Goal: Task Accomplishment & Management: Use online tool/utility

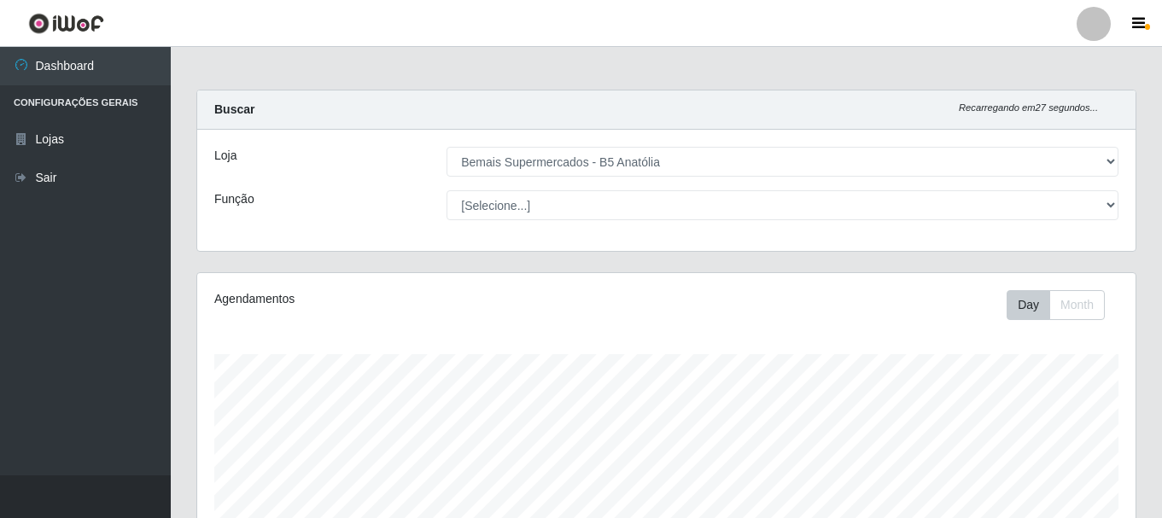
select select "405"
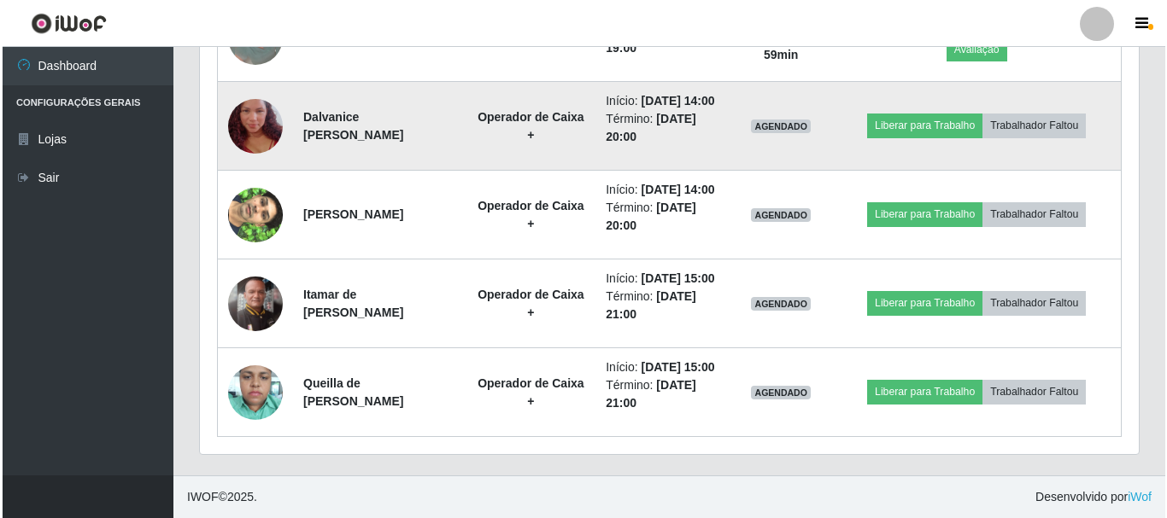
scroll to position [1614, 0]
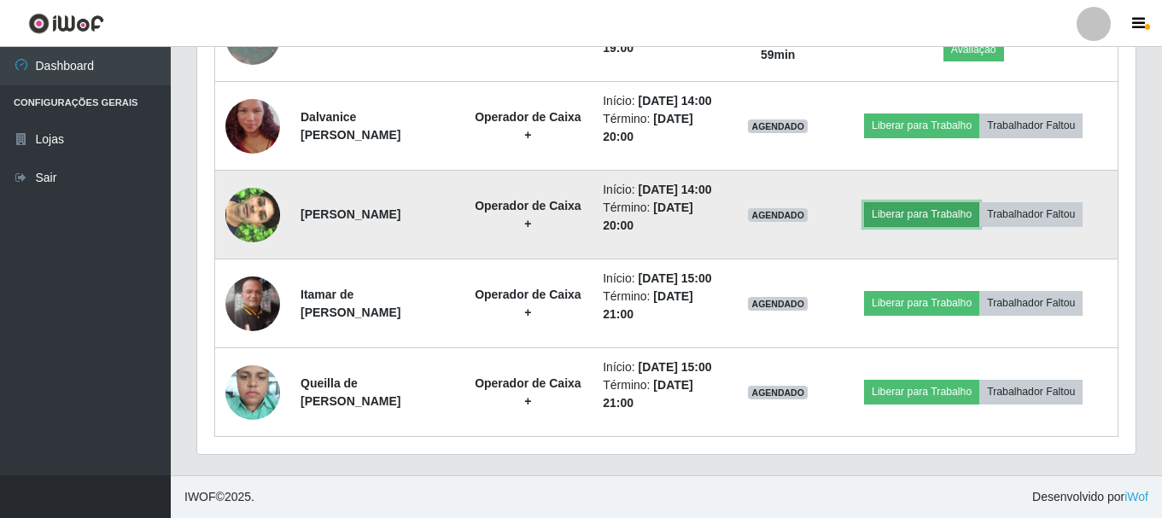
click at [923, 226] on button "Liberar para Trabalho" at bounding box center [921, 214] width 115 height 24
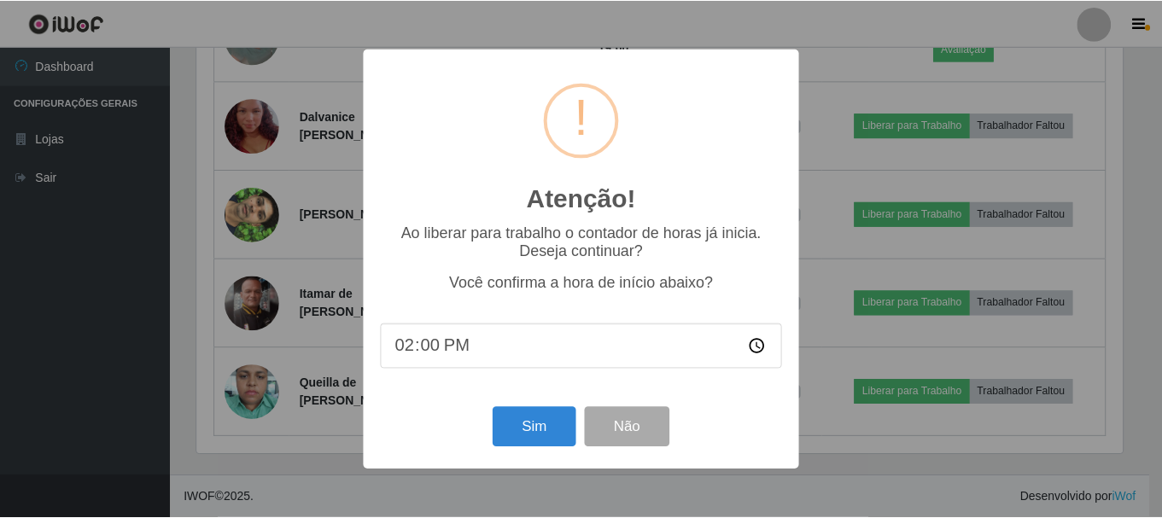
scroll to position [354, 930]
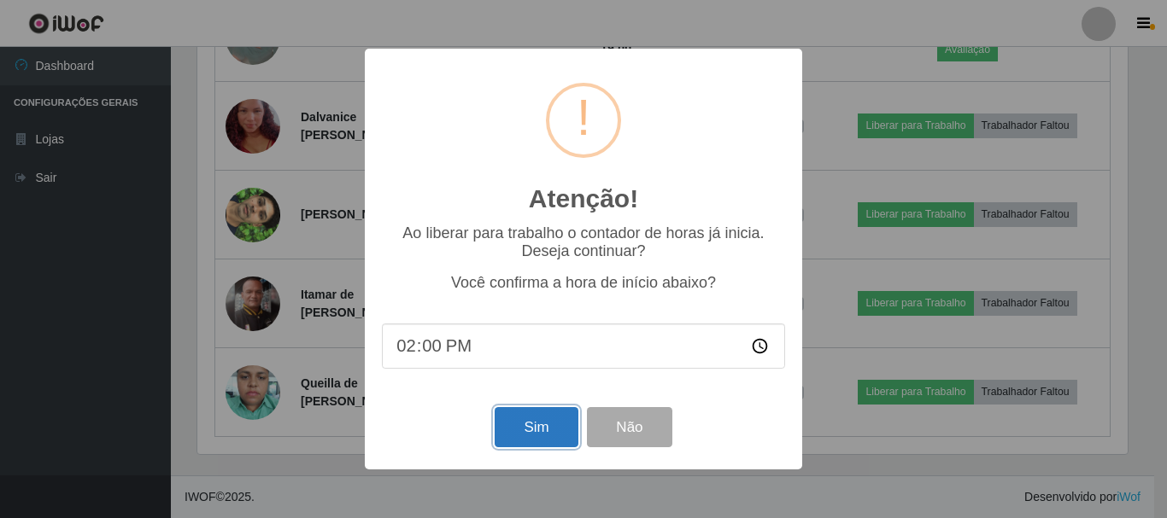
click at [513, 433] on button "Sim" at bounding box center [536, 427] width 83 height 40
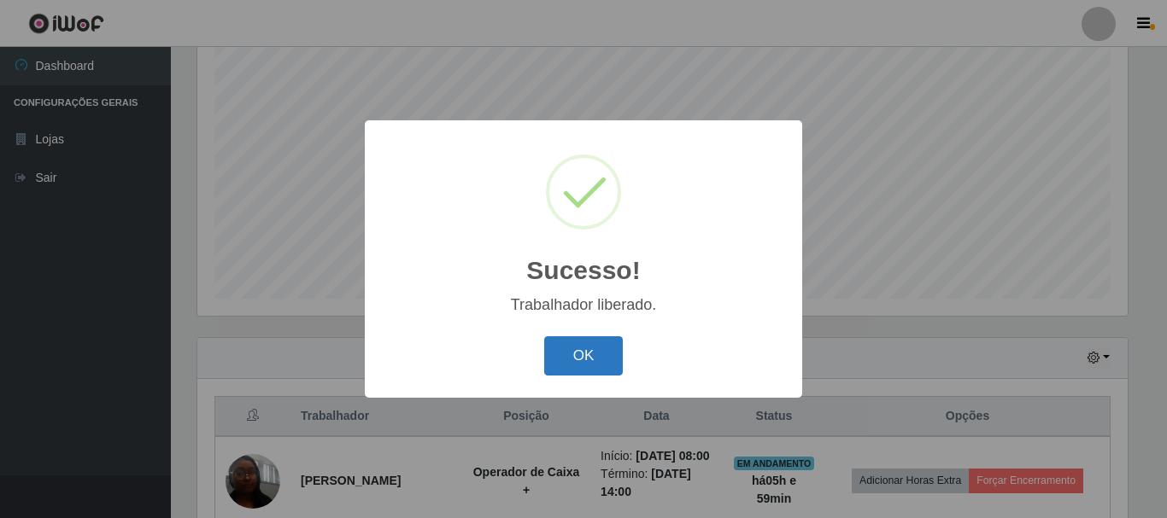
click at [575, 354] on button "OK" at bounding box center [583, 356] width 79 height 40
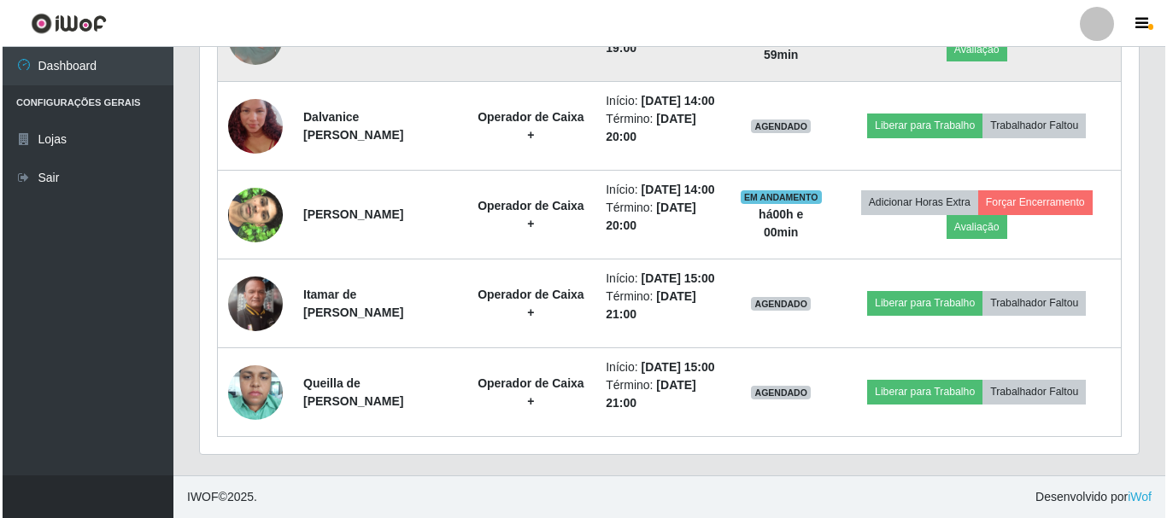
scroll to position [1507, 0]
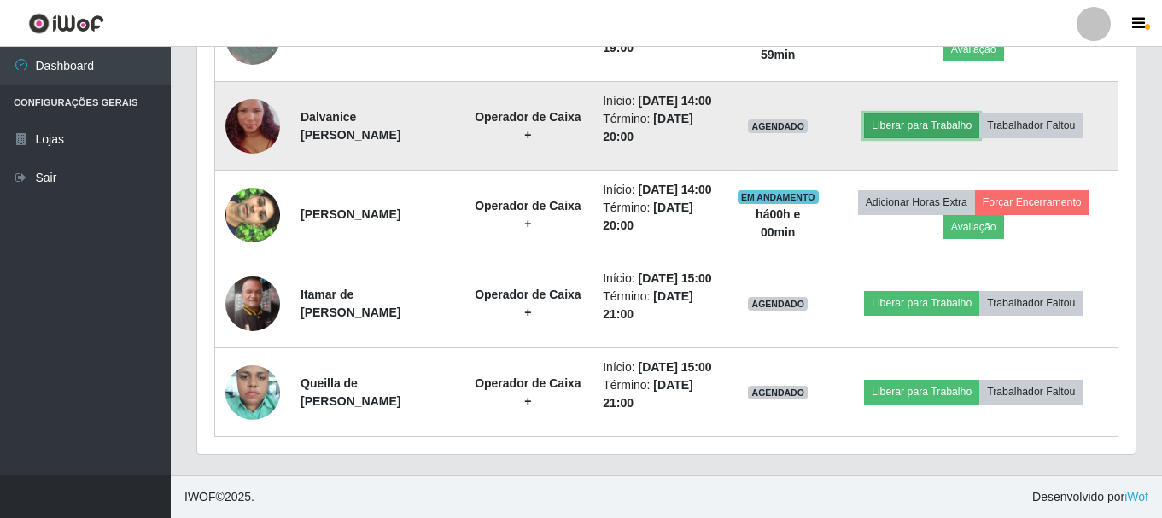
click at [916, 138] on button "Liberar para Trabalho" at bounding box center [921, 126] width 115 height 24
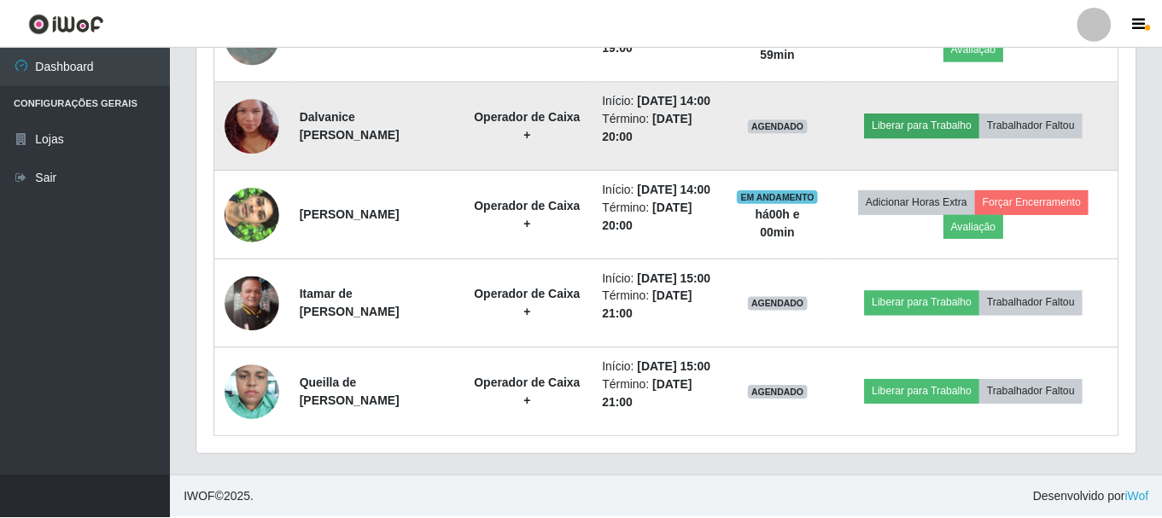
scroll to position [354, 930]
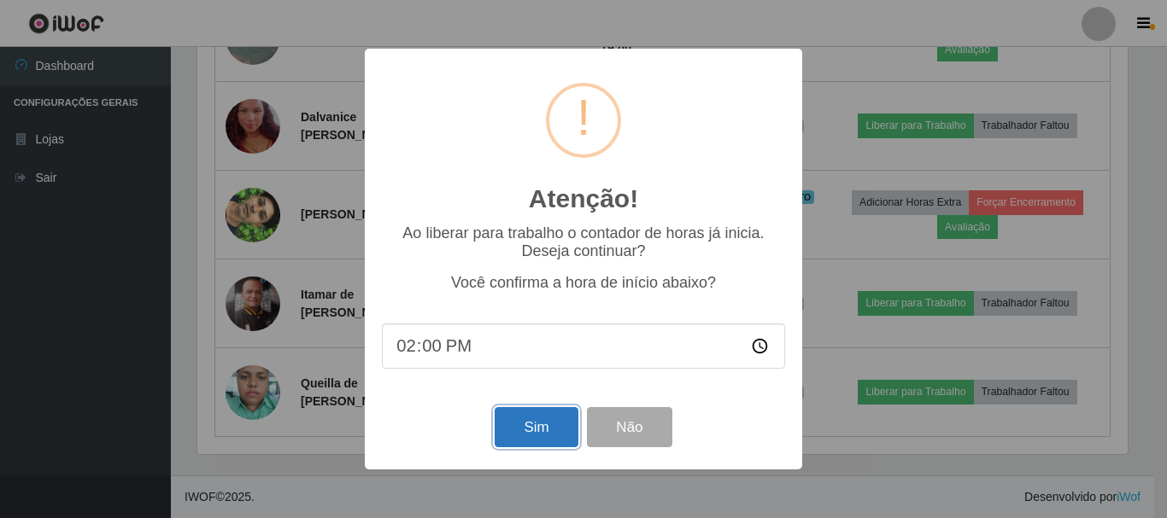
click at [526, 430] on button "Sim" at bounding box center [536, 427] width 83 height 40
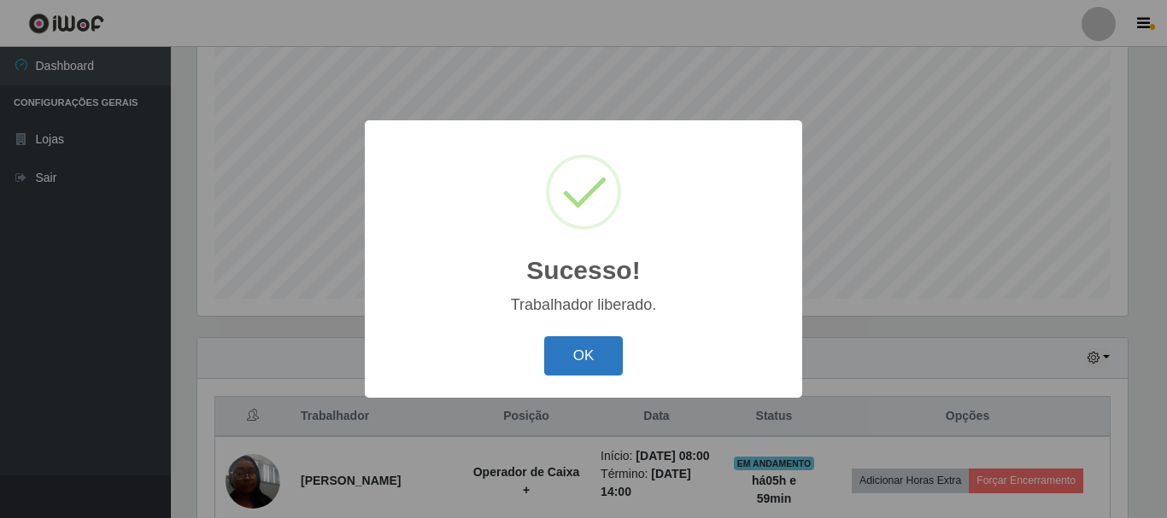
click at [588, 358] on button "OK" at bounding box center [583, 356] width 79 height 40
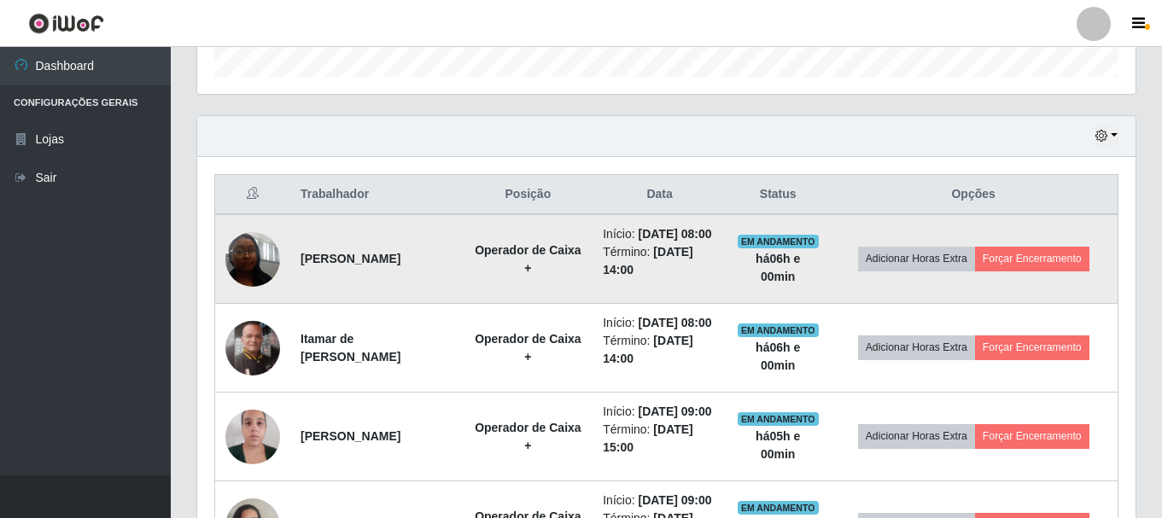
scroll to position [504, 0]
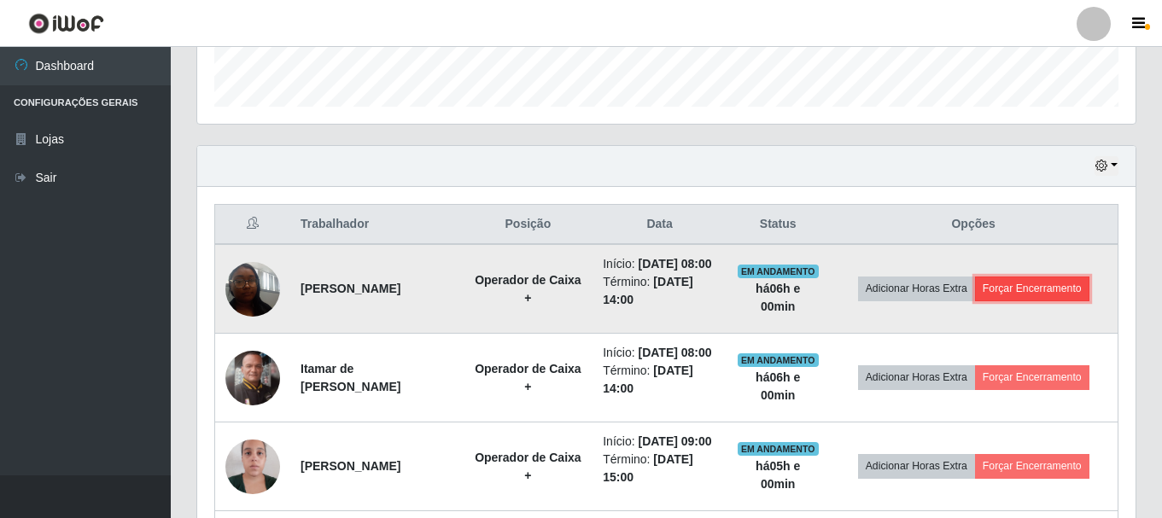
click at [1022, 301] on button "Forçar Encerramento" at bounding box center [1032, 289] width 114 height 24
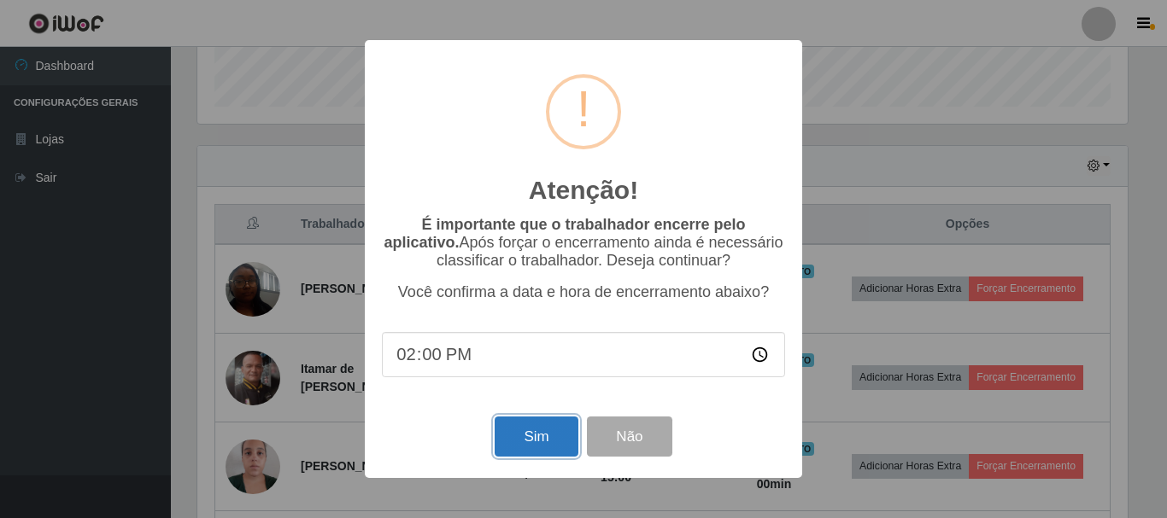
click at [535, 449] on button "Sim" at bounding box center [536, 437] width 83 height 40
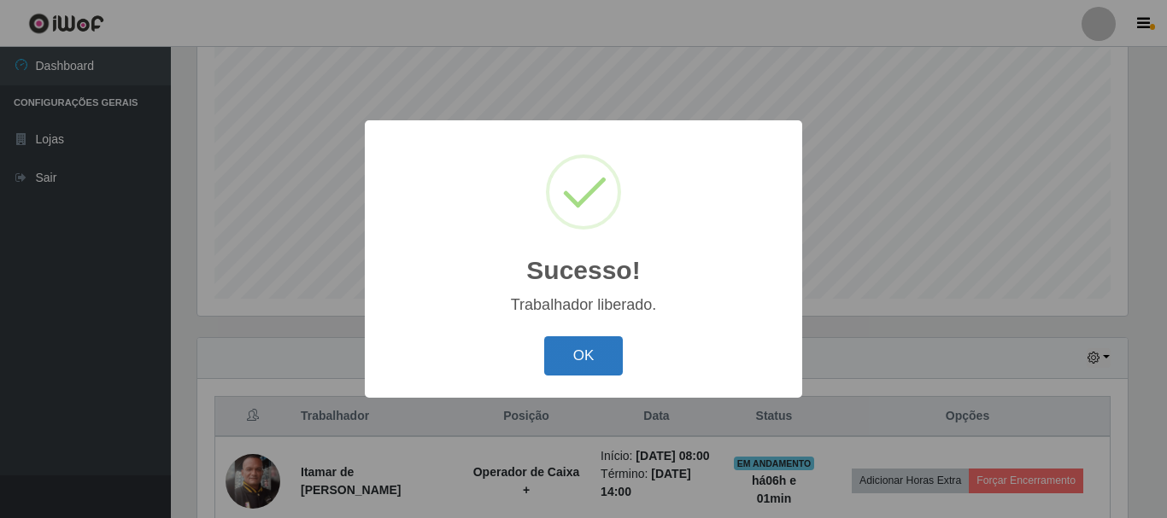
click at [564, 366] on button "OK" at bounding box center [583, 356] width 79 height 40
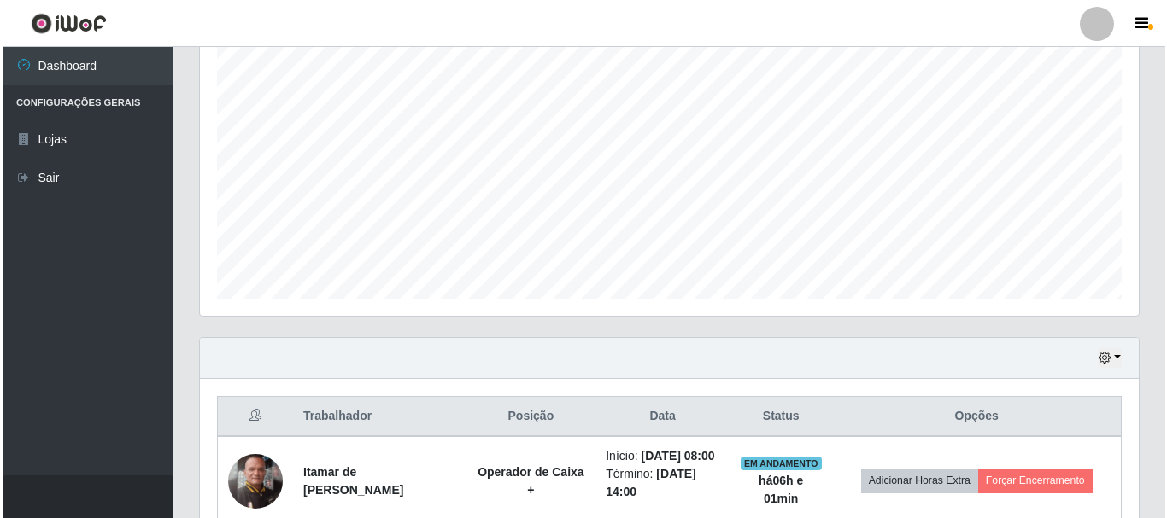
scroll to position [397, 0]
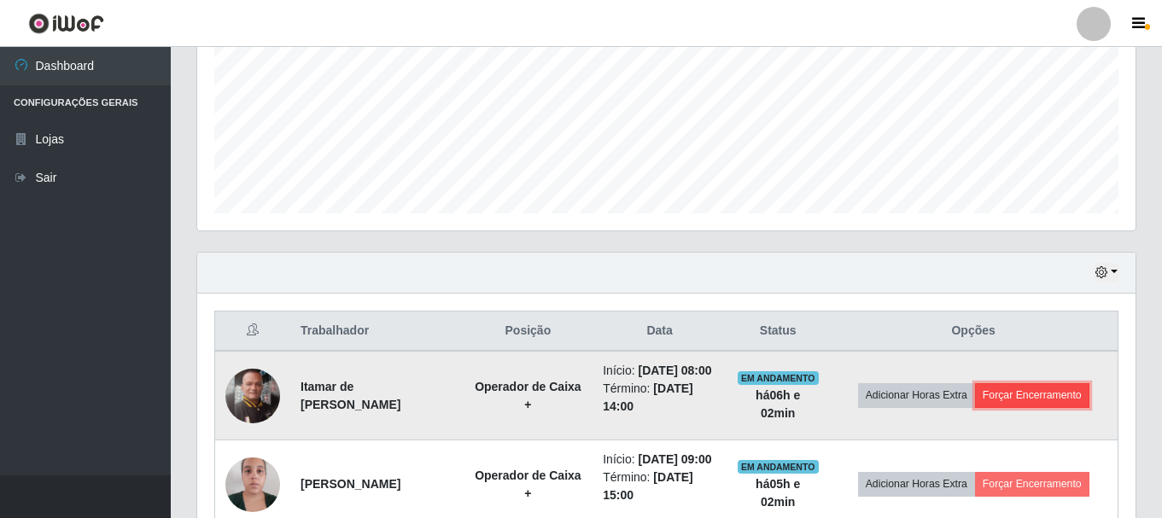
click at [1049, 407] on button "Forçar Encerramento" at bounding box center [1032, 395] width 114 height 24
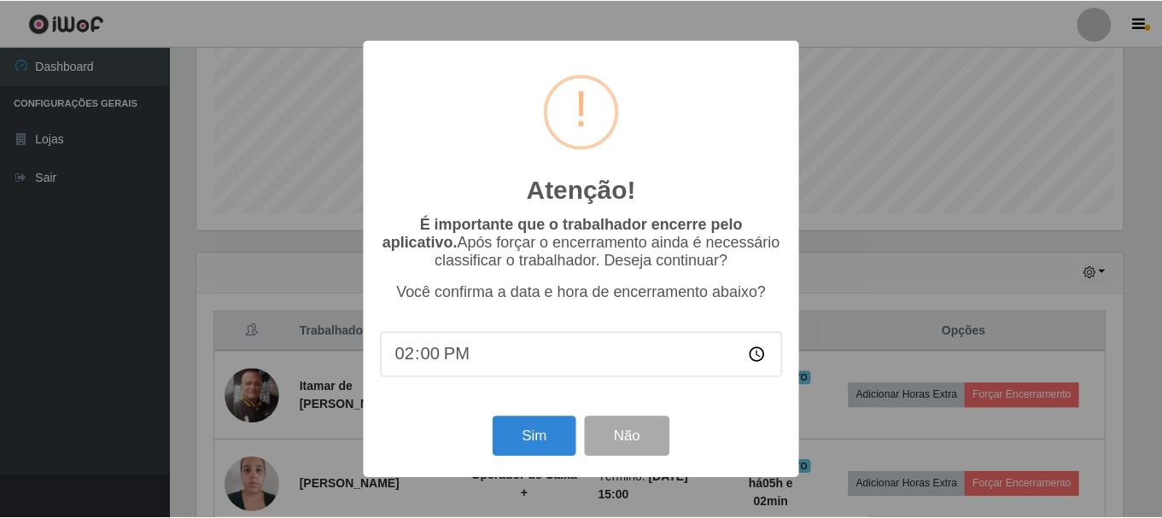
scroll to position [354, 930]
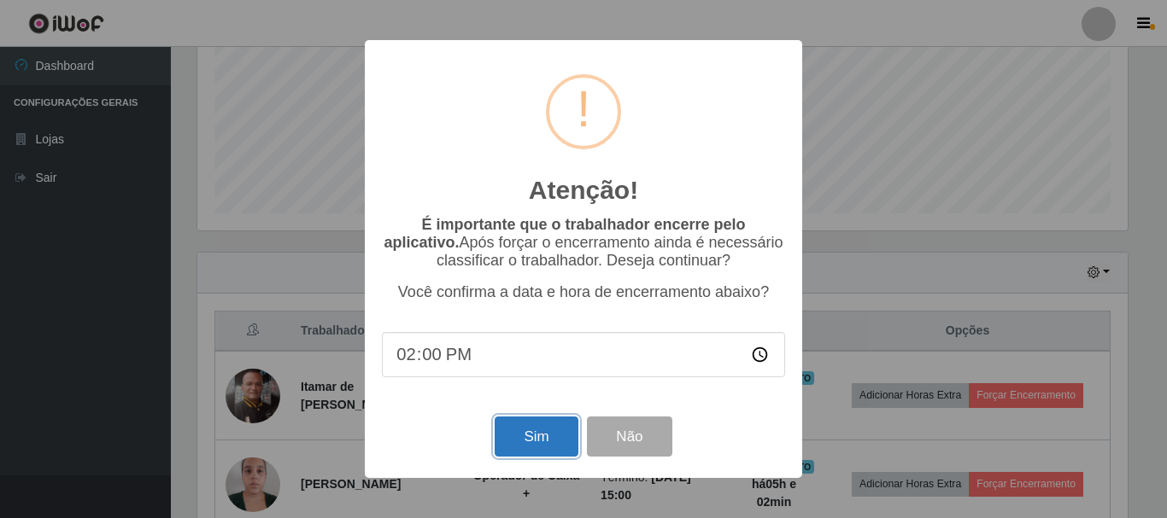
click at [543, 451] on button "Sim" at bounding box center [536, 437] width 83 height 40
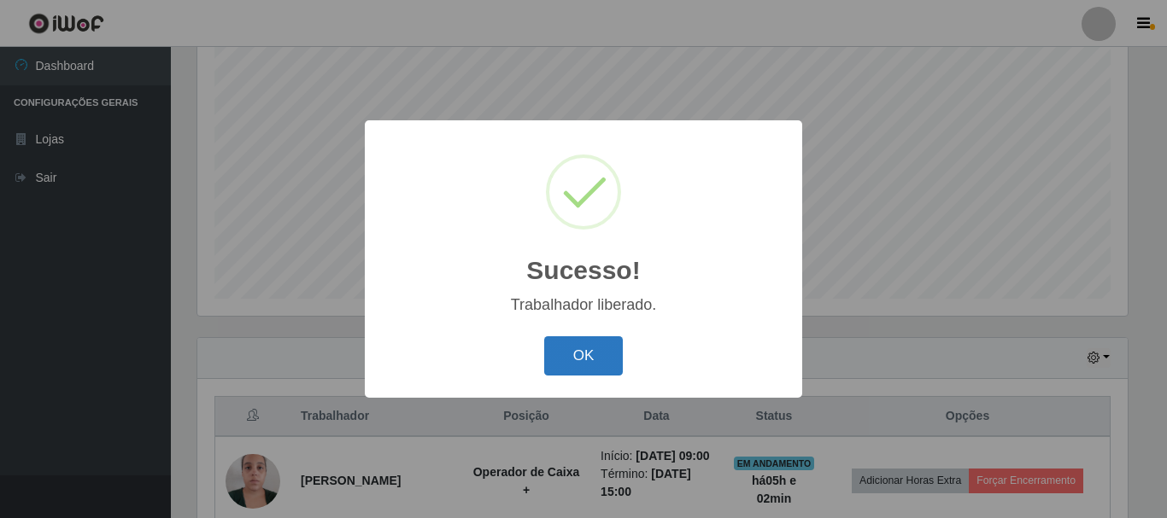
click at [594, 354] on button "OK" at bounding box center [583, 356] width 79 height 40
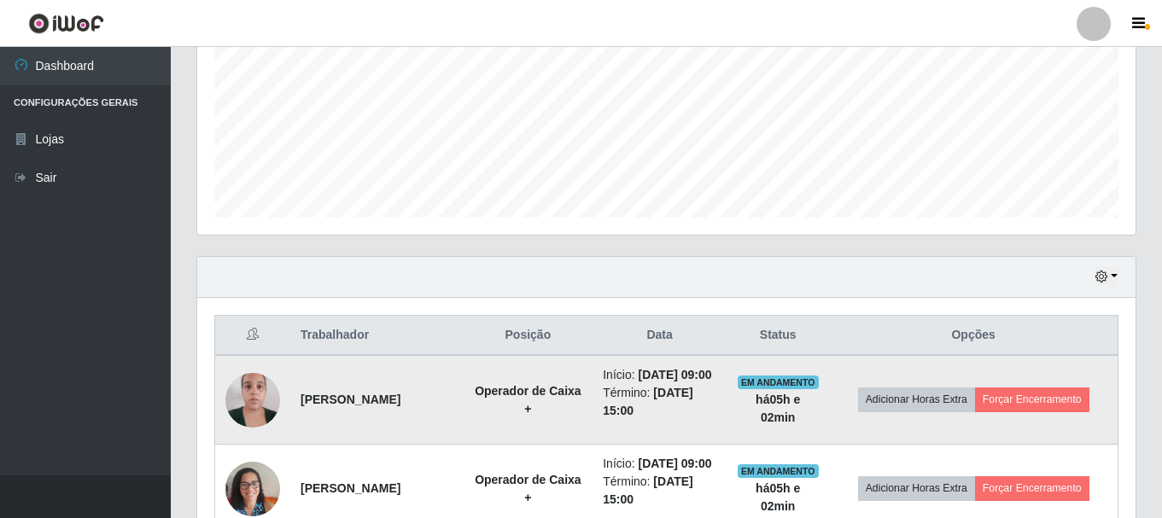
scroll to position [483, 0]
